Goal: Transaction & Acquisition: Purchase product/service

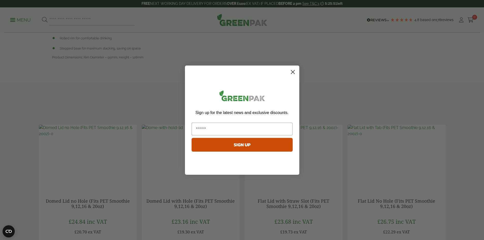
scroll to position [559, 0]
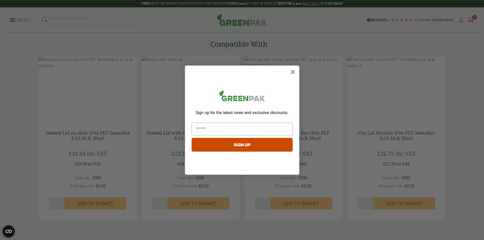
click at [296, 71] on circle "Close dialog" at bounding box center [292, 72] width 8 height 8
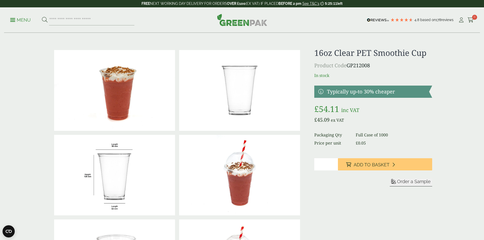
scroll to position [0, 0]
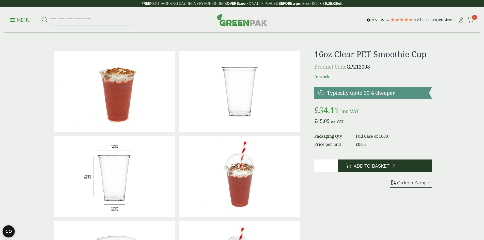
click at [388, 168] on span "Add to Basket" at bounding box center [372, 166] width 36 height 6
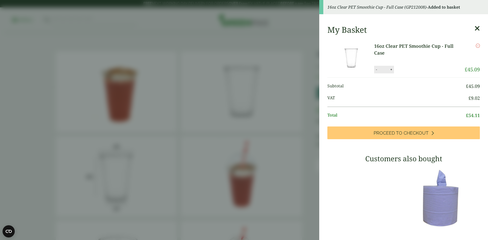
click at [300, 36] on aside "16oz Clear PET Smoothie Cup - Full Case (GP212008) - Added to basket My Basket …" at bounding box center [244, 120] width 488 height 240
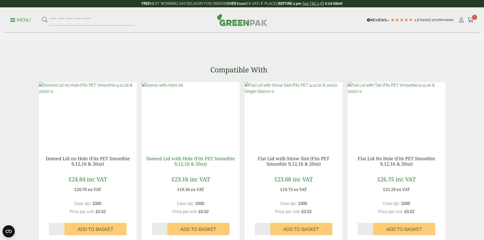
scroll to position [534, 0]
click at [217, 159] on link "Domed Lid with Hole (Fits PET Smoothie 9,12,16 & 20oz)" at bounding box center [190, 161] width 88 height 12
